Goal: Transaction & Acquisition: Purchase product/service

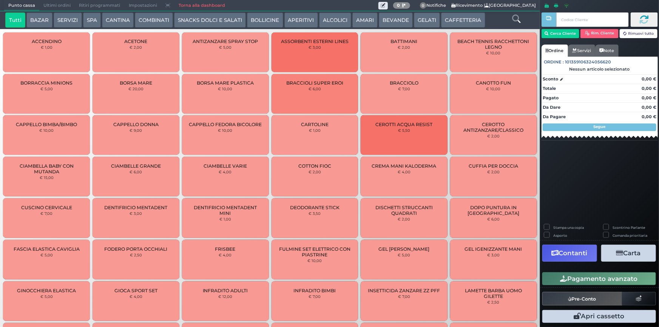
click at [396, 20] on button "BEVANDE" at bounding box center [396, 19] width 34 height 15
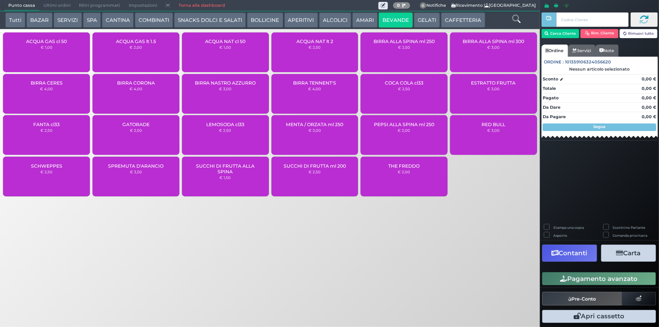
click at [311, 54] on div "ACQUA NAT lt 2 € 2,50" at bounding box center [314, 52] width 87 height 40
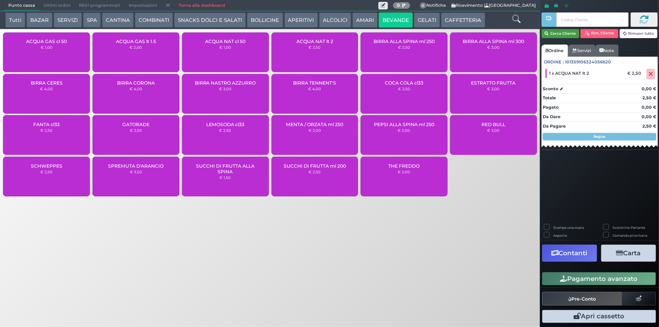
click at [564, 35] on button "Cerca Cliente" at bounding box center [560, 33] width 38 height 9
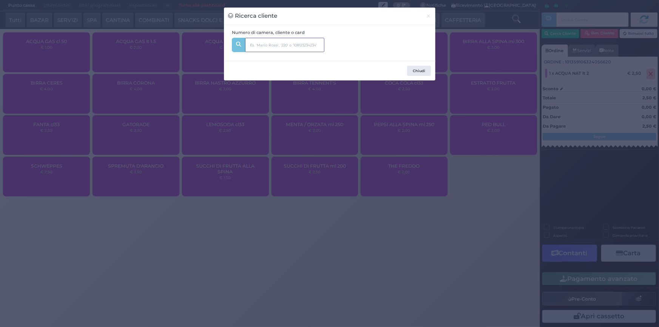
click at [304, 41] on input "text" at bounding box center [284, 45] width 79 height 14
type input "330"
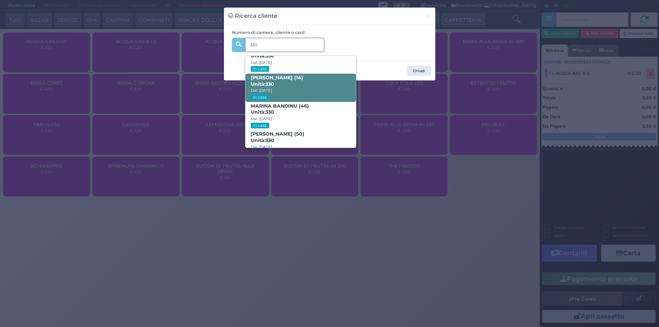
scroll to position [35, 0]
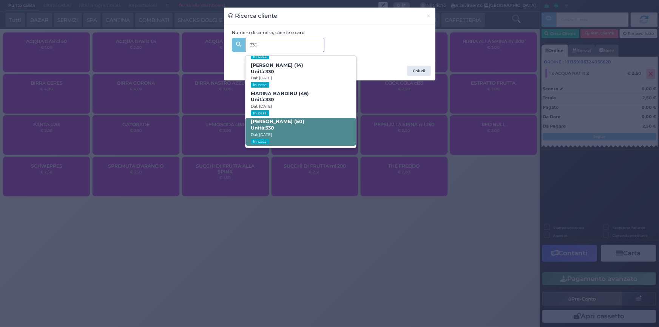
click at [306, 125] on span "ROBERTO MOGLIONI (50) Unità: 330 Dal: 03/09/2025 In casa" at bounding box center [300, 132] width 111 height 28
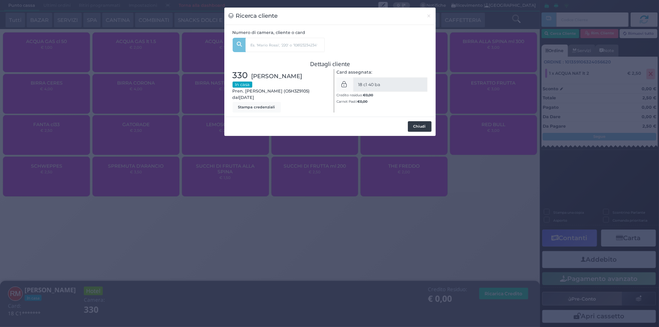
click at [419, 132] on button "Chiudi" at bounding box center [420, 126] width 24 height 11
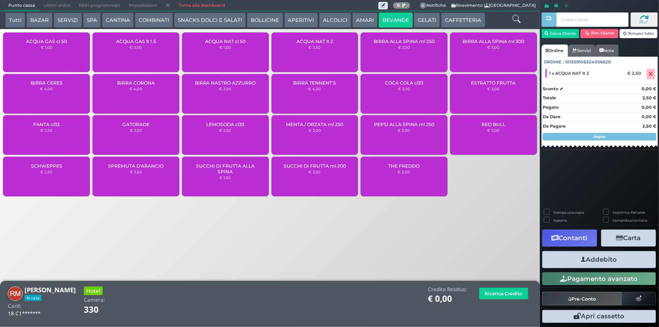
click at [619, 260] on button "Addebito" at bounding box center [599, 259] width 114 height 17
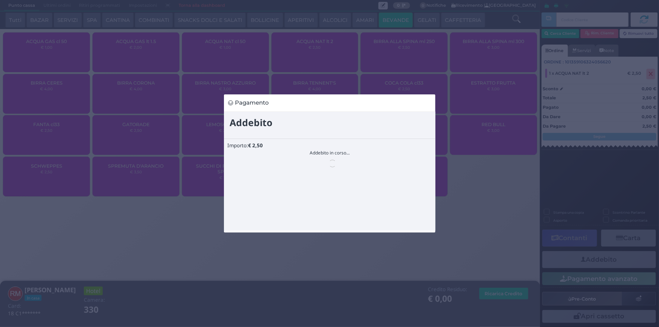
scroll to position [0, 0]
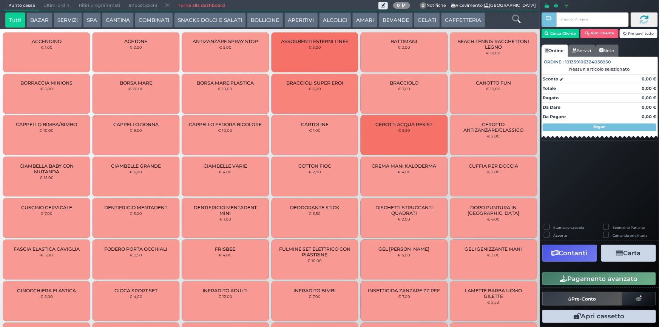
click at [402, 18] on button "BEVANDE" at bounding box center [396, 19] width 34 height 15
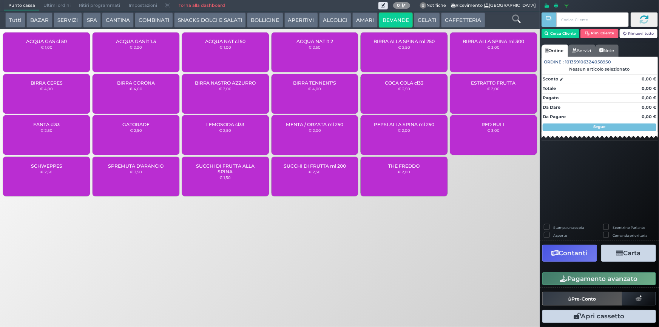
click at [333, 53] on div "ACQUA NAT lt 2 € 2,50" at bounding box center [314, 52] width 87 height 40
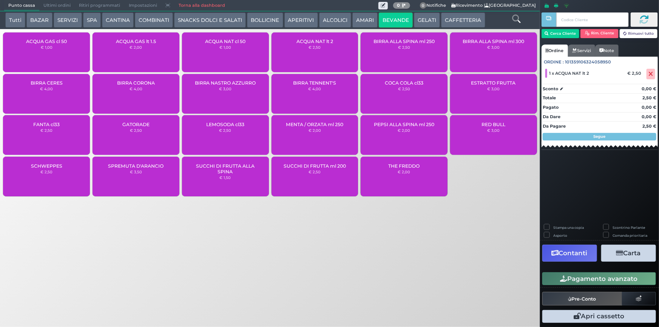
click at [593, 286] on div "Pagamento avanzato" at bounding box center [599, 278] width 119 height 17
click at [588, 282] on button "Pagamento avanzato" at bounding box center [599, 278] width 114 height 13
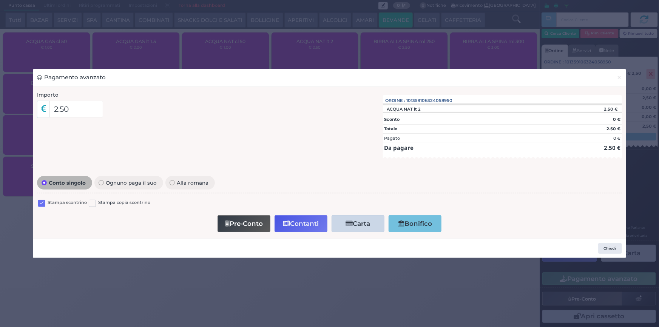
click at [42, 205] on label at bounding box center [41, 203] width 7 height 7
click at [0, 0] on input "checkbox" at bounding box center [0, 0] width 0 height 0
click at [306, 225] on button "Contanti" at bounding box center [300, 223] width 53 height 17
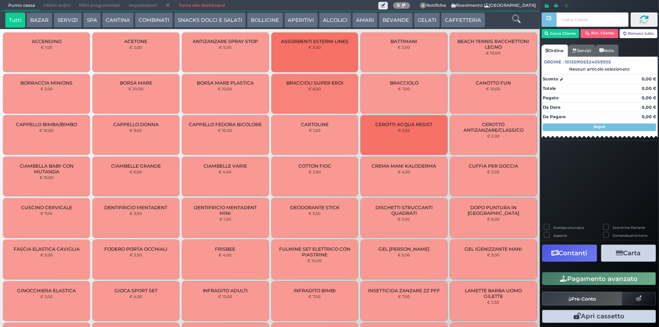
click at [401, 17] on button "BEVANDE" at bounding box center [396, 19] width 34 height 15
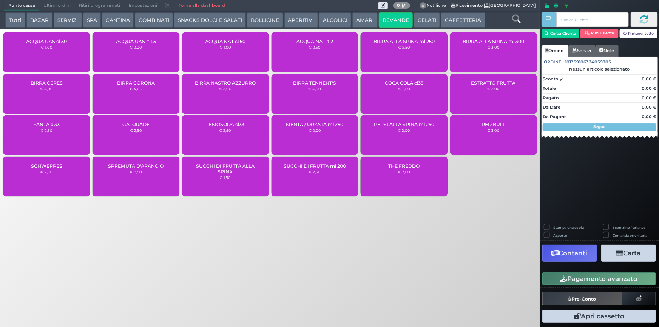
click at [225, 58] on div "ACQUA NAT cl 50 € 1,00" at bounding box center [225, 52] width 87 height 40
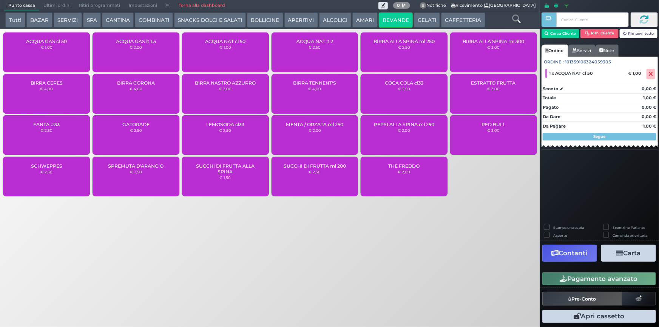
click at [562, 281] on icon "button" at bounding box center [563, 279] width 7 height 6
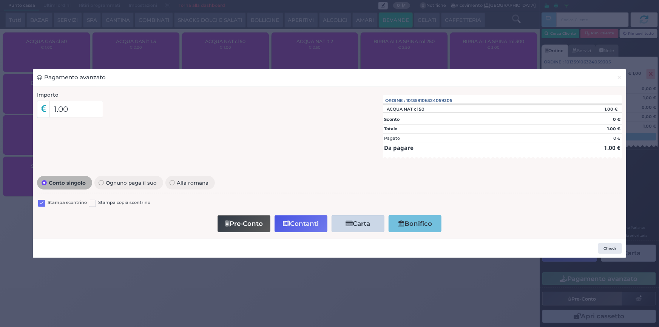
click at [42, 203] on label at bounding box center [41, 203] width 7 height 7
click at [0, 0] on input "checkbox" at bounding box center [0, 0] width 0 height 0
click at [296, 227] on button "Contanti" at bounding box center [300, 223] width 53 height 17
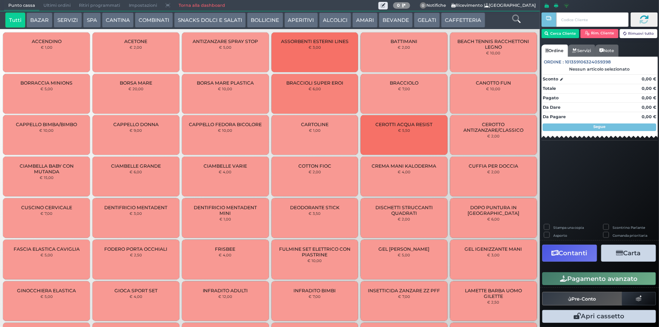
click at [335, 20] on button "ALCOLICI" at bounding box center [335, 19] width 32 height 15
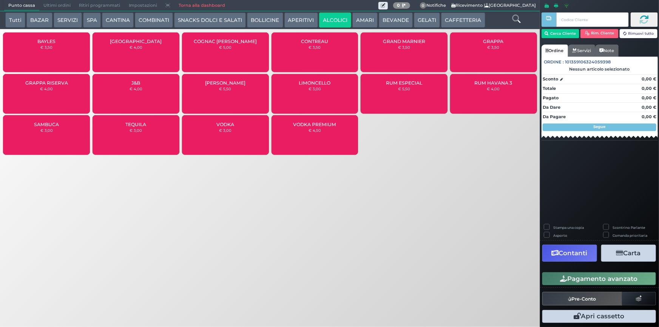
click at [15, 20] on button "Tutti" at bounding box center [15, 19] width 20 height 15
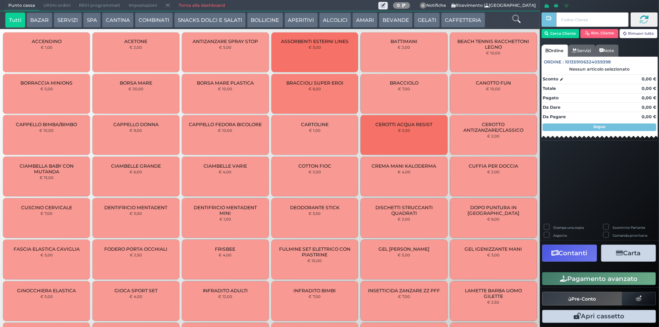
click at [517, 19] on icon at bounding box center [516, 19] width 8 height 8
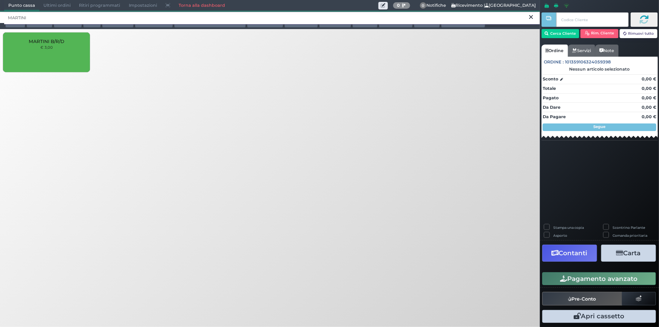
type input "MARTINI"
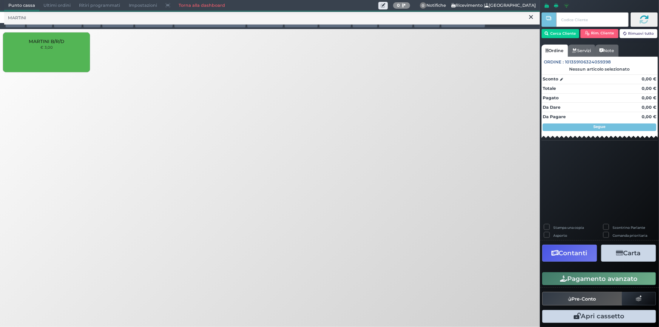
click at [530, 18] on icon at bounding box center [531, 18] width 4 height 8
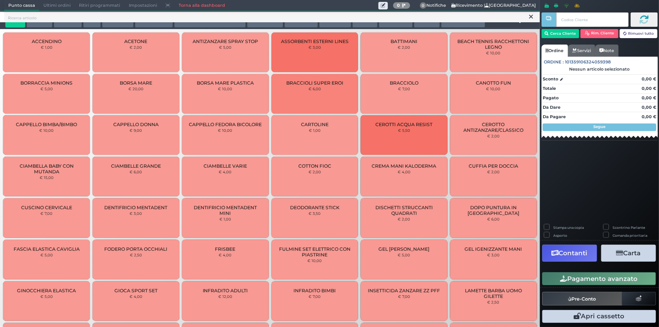
scroll to position [1, 0]
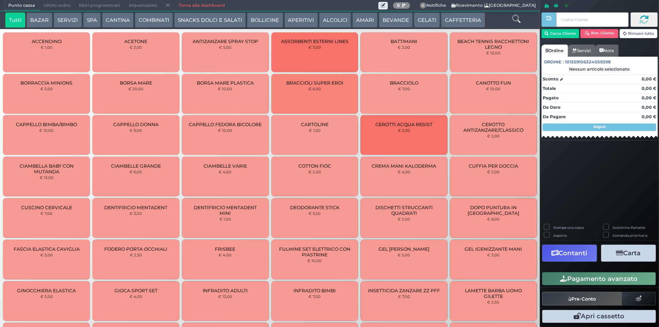
click at [329, 17] on button "ALCOLICI" at bounding box center [335, 19] width 32 height 15
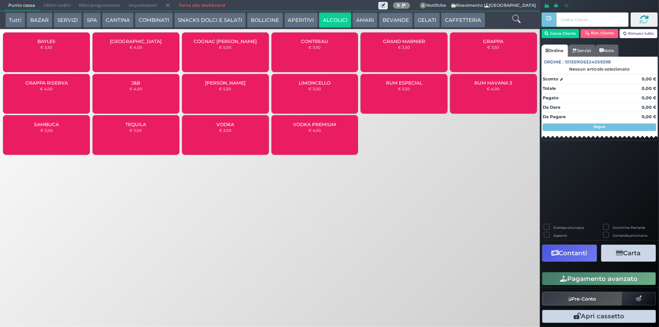
click at [149, 21] on button "COMBINATI" at bounding box center [154, 19] width 38 height 15
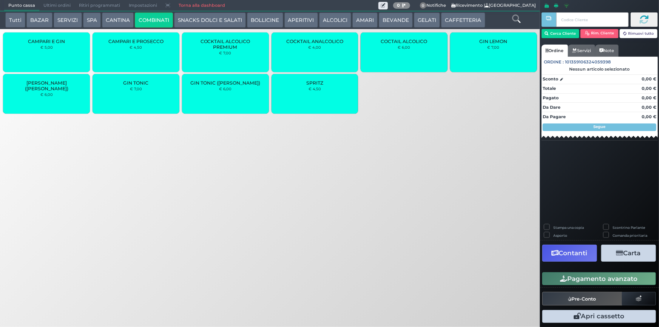
click at [15, 20] on button "Tutti" at bounding box center [15, 19] width 20 height 15
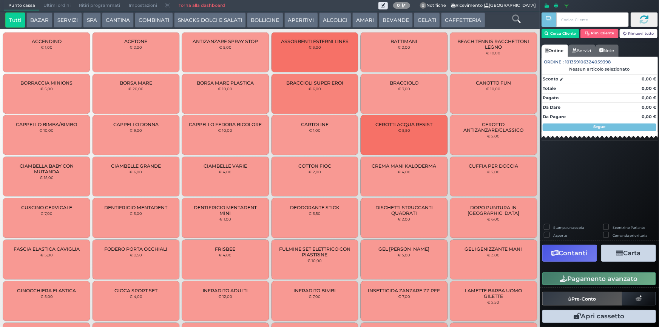
click at [513, 19] on icon at bounding box center [516, 19] width 8 height 8
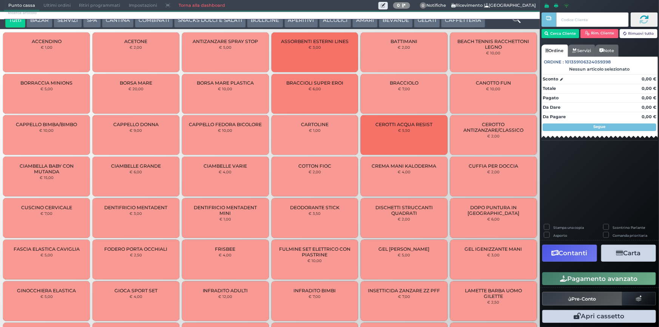
scroll to position [0, 0]
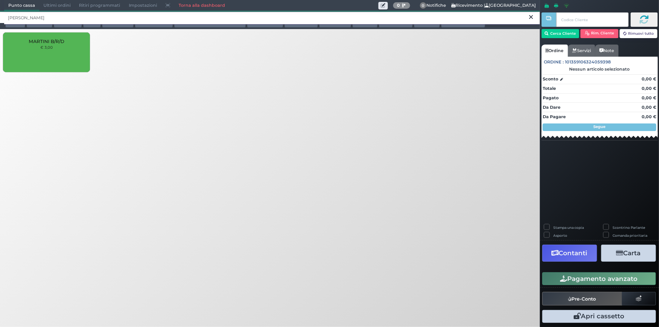
type input "[PERSON_NAME]"
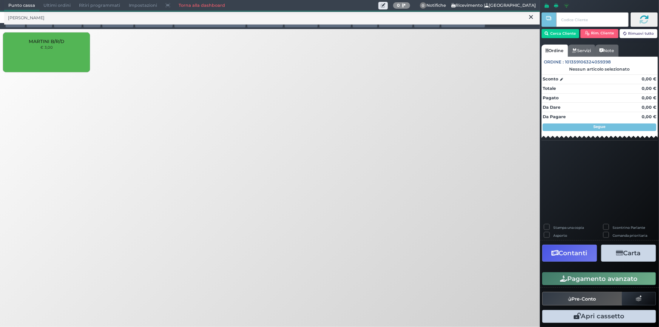
click at [25, 51] on div "MARTINI B/R/D € 3,00" at bounding box center [46, 52] width 87 height 40
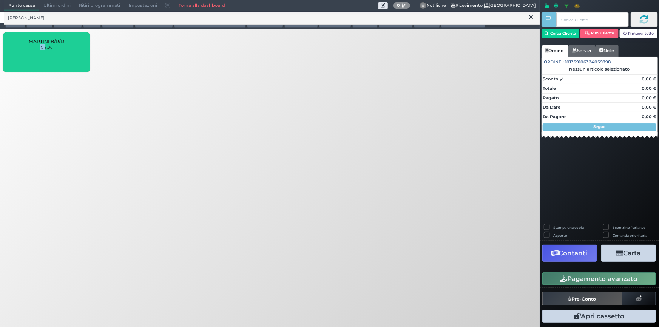
click at [25, 51] on div "MARTINI B/R/D € 3,00" at bounding box center [46, 52] width 87 height 40
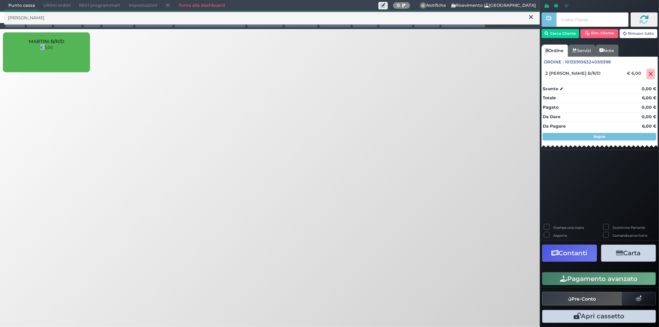
click at [618, 282] on button "Pagamento avanzato" at bounding box center [599, 278] width 114 height 13
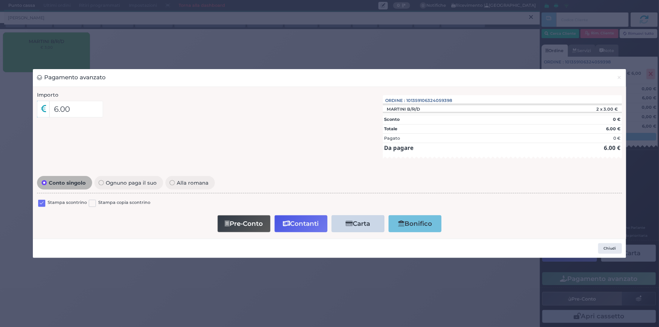
click at [41, 204] on label at bounding box center [41, 203] width 7 height 7
click at [0, 0] on input "checkbox" at bounding box center [0, 0] width 0 height 0
click at [294, 228] on button "Contanti" at bounding box center [300, 223] width 53 height 17
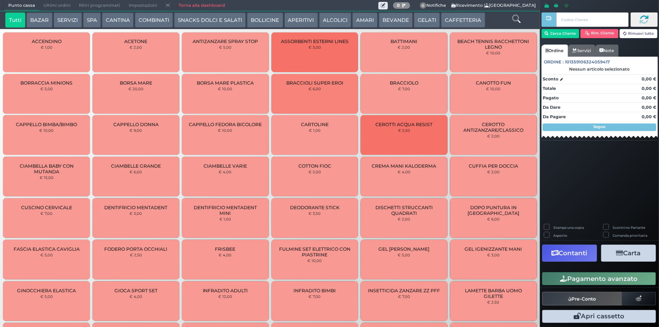
click at [64, 2] on span "Ultimi ordini" at bounding box center [56, 5] width 35 height 11
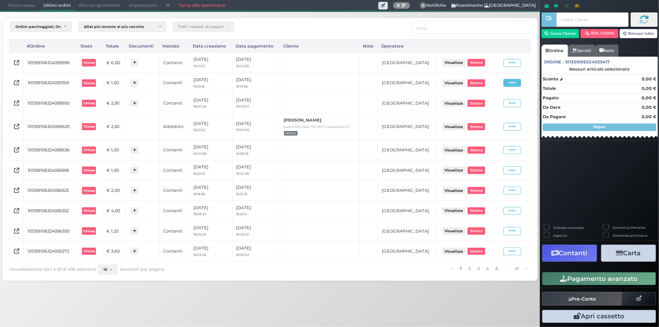
click at [513, 85] on icon at bounding box center [512, 82] width 6 height 7
click at [500, 104] on span "Ristampa Pre-Conto" at bounding box center [495, 104] width 31 height 13
click at [516, 64] on span at bounding box center [512, 63] width 18 height 8
click at [500, 86] on span "Ristampa Pre-Conto" at bounding box center [495, 84] width 31 height 13
click at [515, 82] on icon at bounding box center [512, 82] width 6 height 7
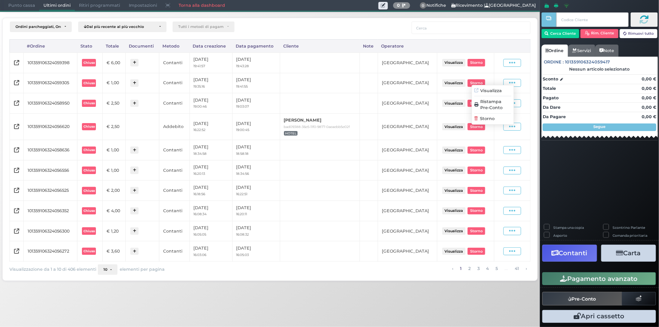
click at [485, 104] on span "Ristampa Pre-Conto" at bounding box center [495, 104] width 31 height 13
click at [17, 3] on span "Punto cassa" at bounding box center [21, 5] width 35 height 11
